Goal: Task Accomplishment & Management: Manage account settings

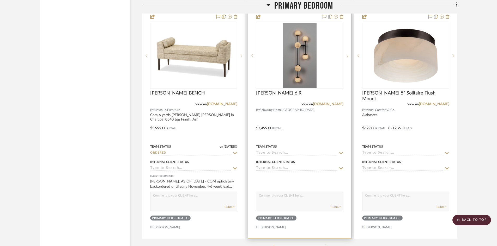
scroll to position [2215, 0]
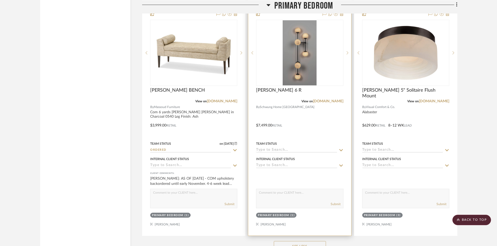
click at [341, 151] on icon at bounding box center [341, 150] width 4 height 2
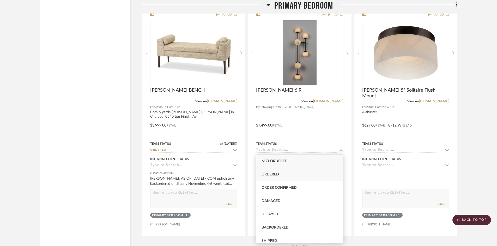
click at [269, 176] on span "Ordered" at bounding box center [269, 175] width 17 height 4
type input "[DATE]"
type input "Ordered"
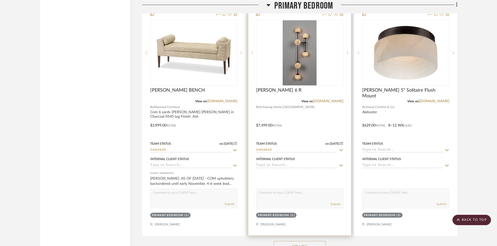
click at [274, 200] on div "Submit" at bounding box center [299, 199] width 87 height 20
click at [293, 197] on textarea at bounding box center [299, 194] width 87 height 10
type textarea "AS OF 10/8 - Made to order, 14-16 week lead"
click at [336, 205] on button "Submit" at bounding box center [335, 204] width 10 height 5
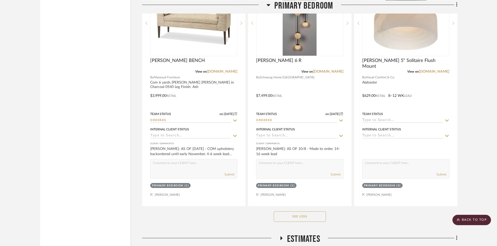
scroll to position [2345, 0]
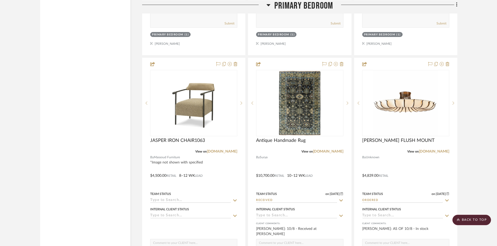
scroll to position [0, 0]
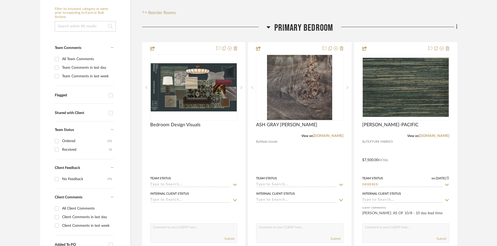
scroll to position [104, 0]
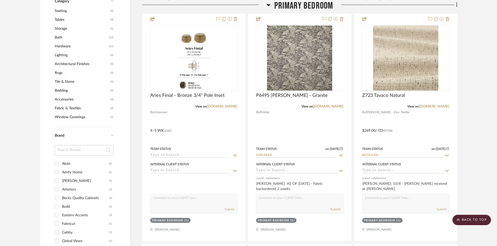
scroll to position [313, 0]
